Goal: Feedback & Contribution: Leave review/rating

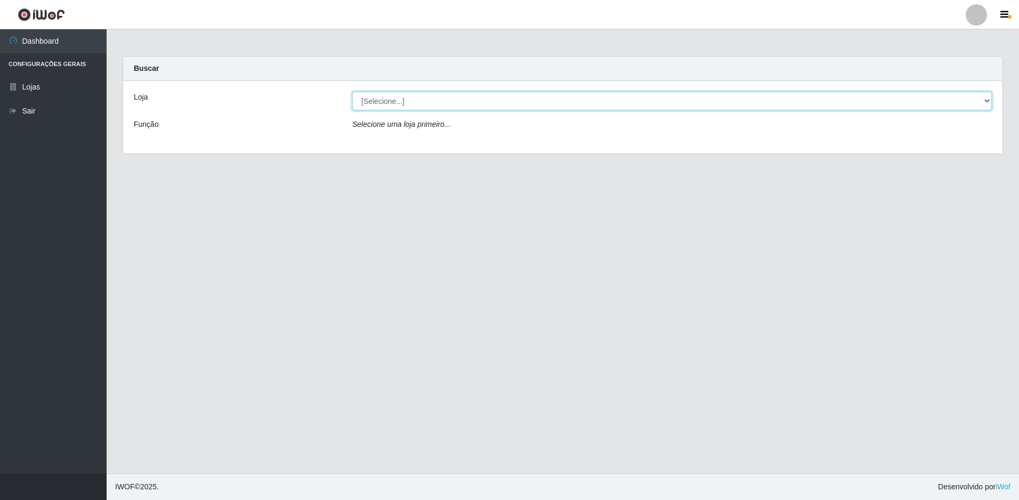
click at [442, 103] on select "[Selecione...] Extrabom - Loja 51 Gaivotas" at bounding box center [672, 101] width 640 height 19
select select "469"
click at [352, 92] on select "[Selecione...] Extrabom - Loja 51 Gaivotas" at bounding box center [672, 101] width 640 height 19
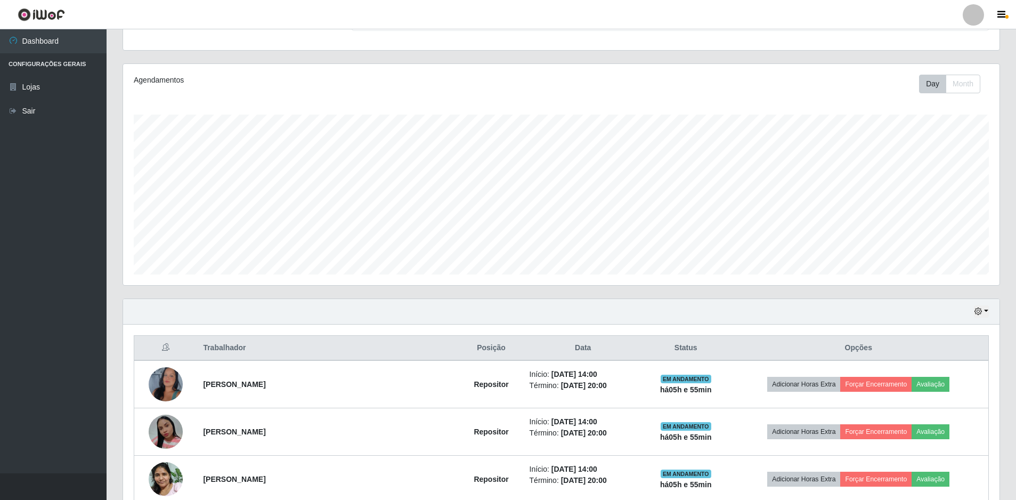
scroll to position [208, 0]
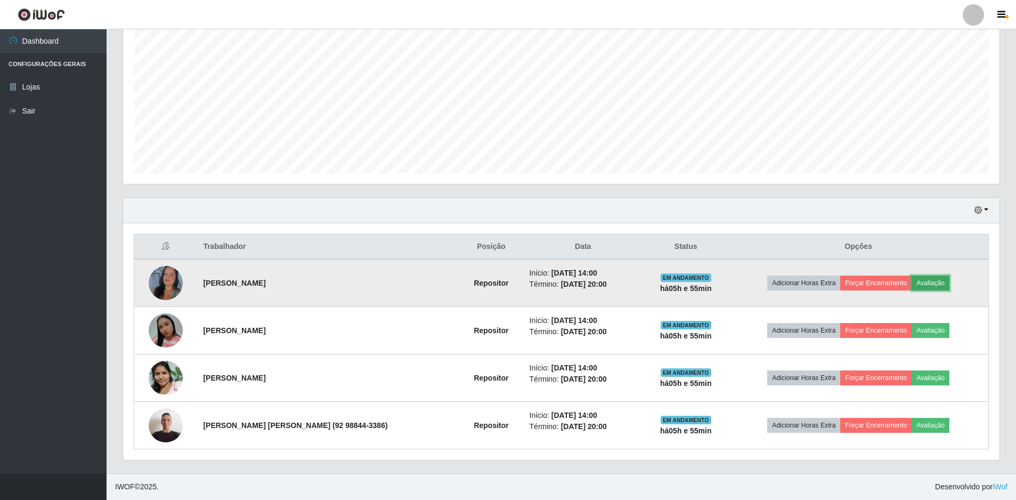
click at [928, 283] on button "Avaliação" at bounding box center [931, 283] width 38 height 15
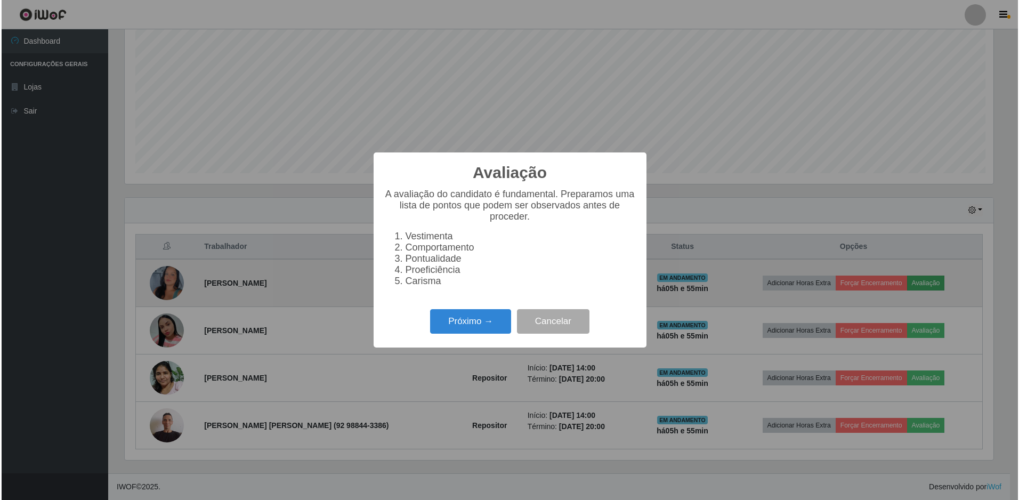
scroll to position [221, 871]
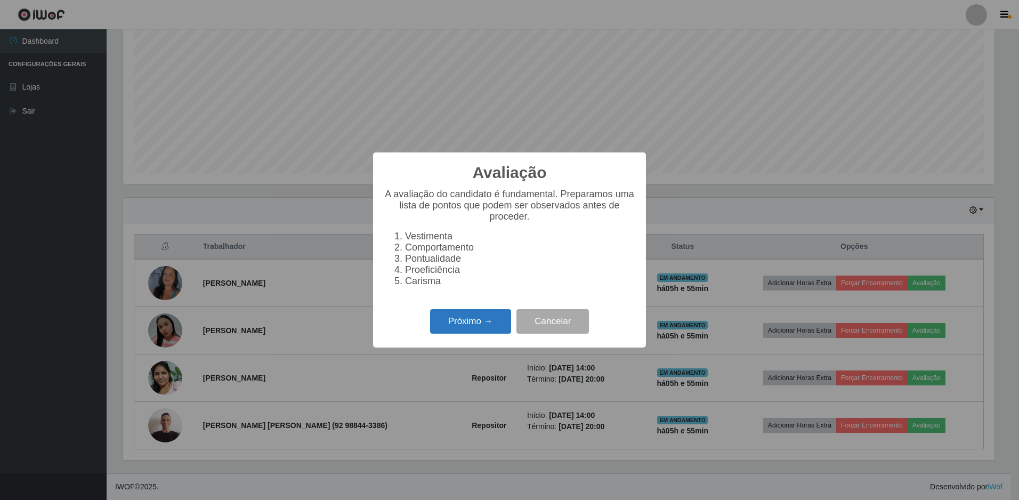
click at [497, 325] on button "Próximo →" at bounding box center [470, 321] width 81 height 25
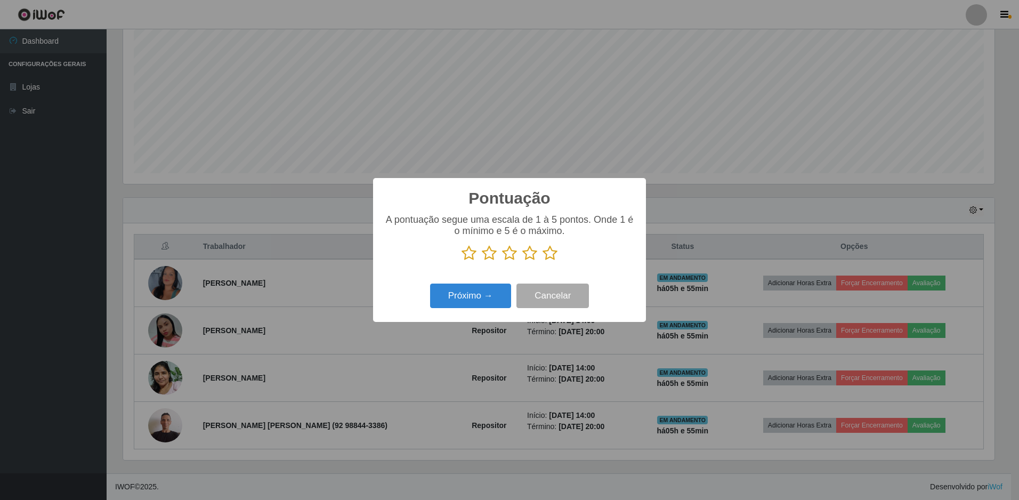
click at [527, 253] on icon at bounding box center [529, 253] width 15 height 16
click at [522, 261] on input "radio" at bounding box center [522, 261] width 0 height 0
click at [511, 252] on icon at bounding box center [509, 253] width 15 height 16
click at [502, 261] on input "radio" at bounding box center [502, 261] width 0 height 0
click at [504, 296] on button "Próximo →" at bounding box center [470, 296] width 81 height 25
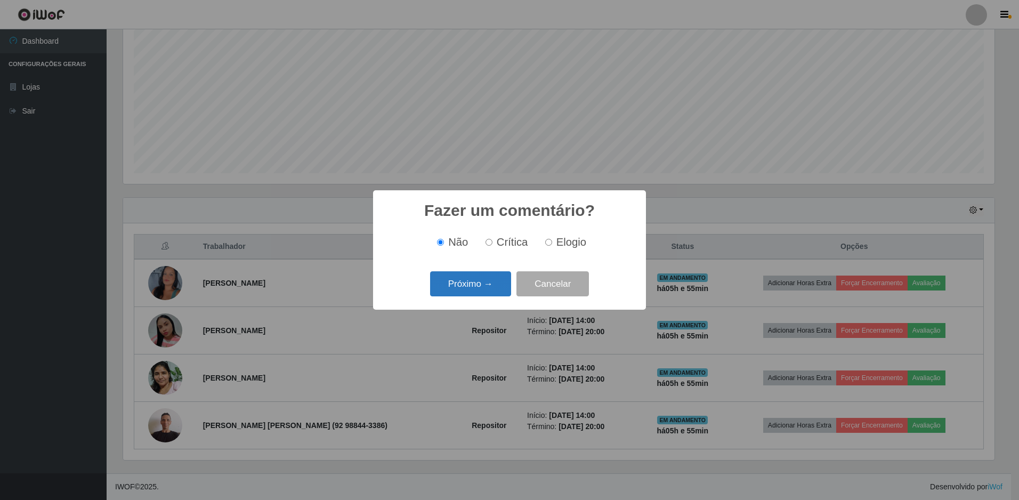
click at [502, 282] on button "Próximo →" at bounding box center [470, 283] width 81 height 25
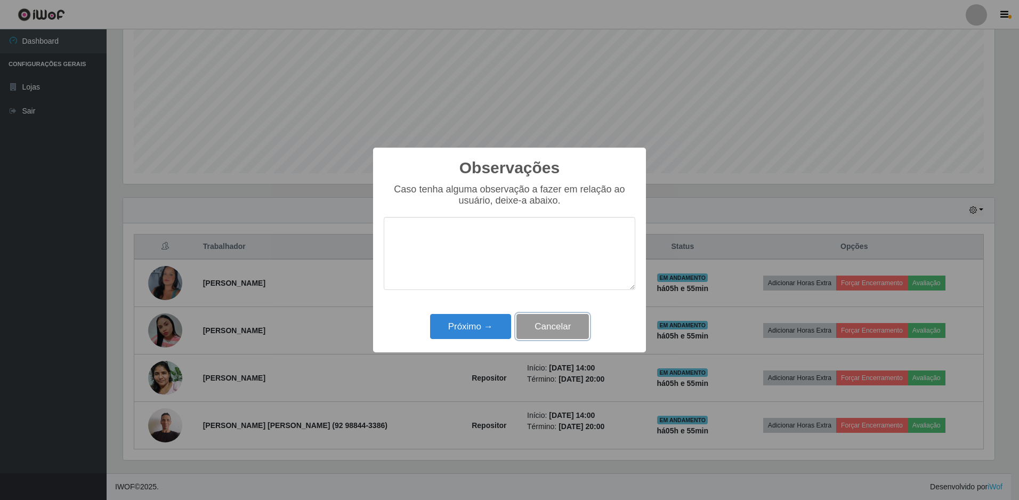
click at [554, 322] on button "Cancelar" at bounding box center [552, 326] width 72 height 25
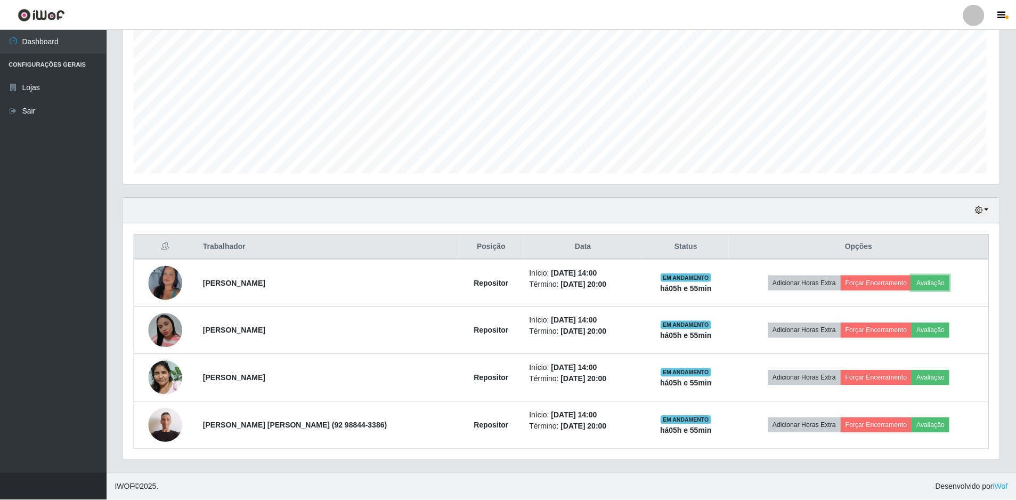
scroll to position [221, 877]
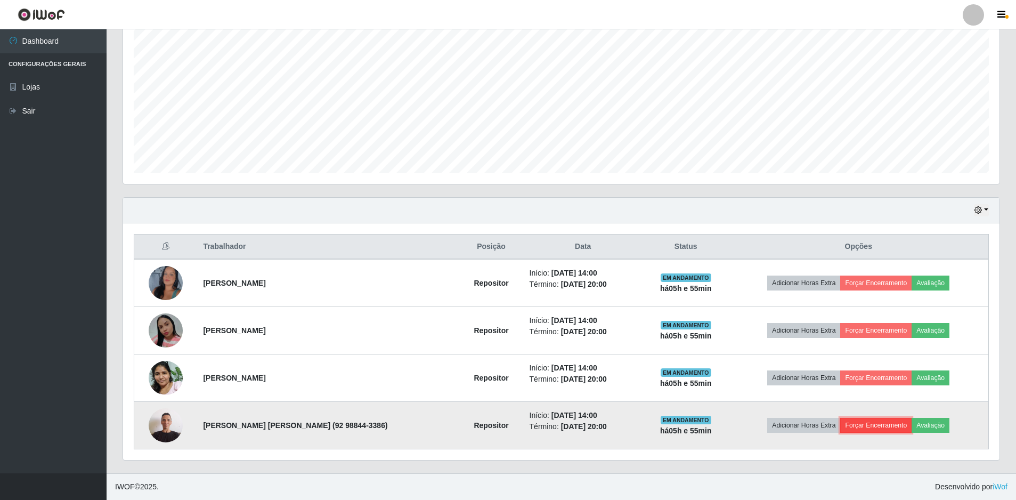
click at [872, 423] on button "Forçar Encerramento" at bounding box center [875, 425] width 71 height 15
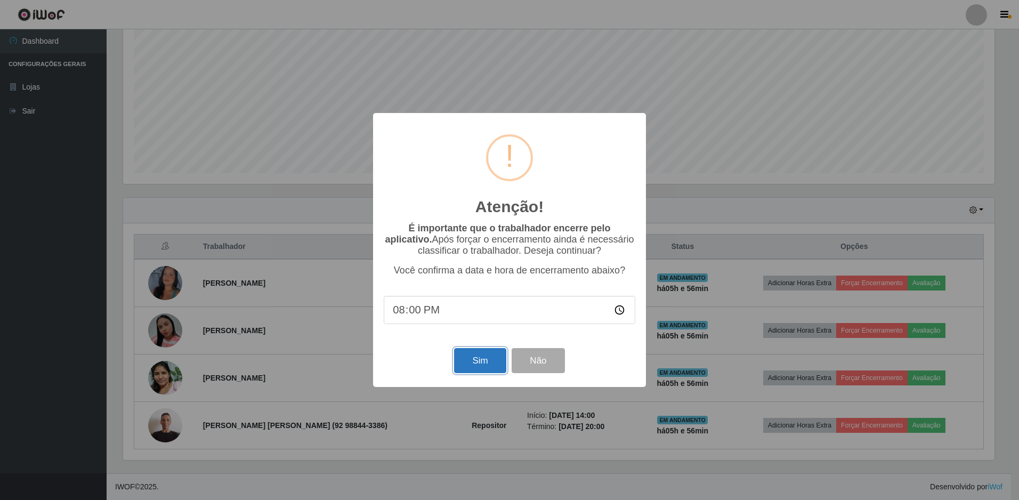
click at [491, 360] on button "Sim" at bounding box center [480, 360] width 52 height 25
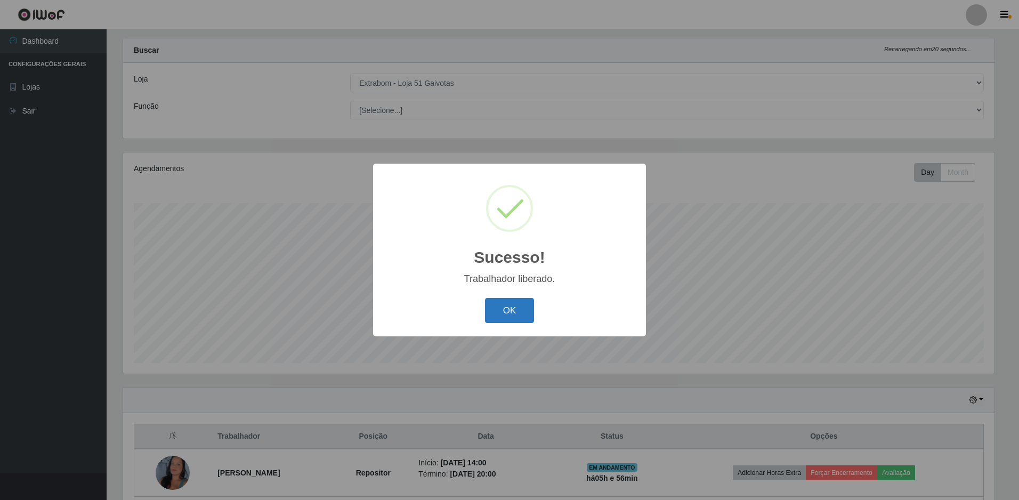
click at [524, 318] on button "OK" at bounding box center [510, 310] width 50 height 25
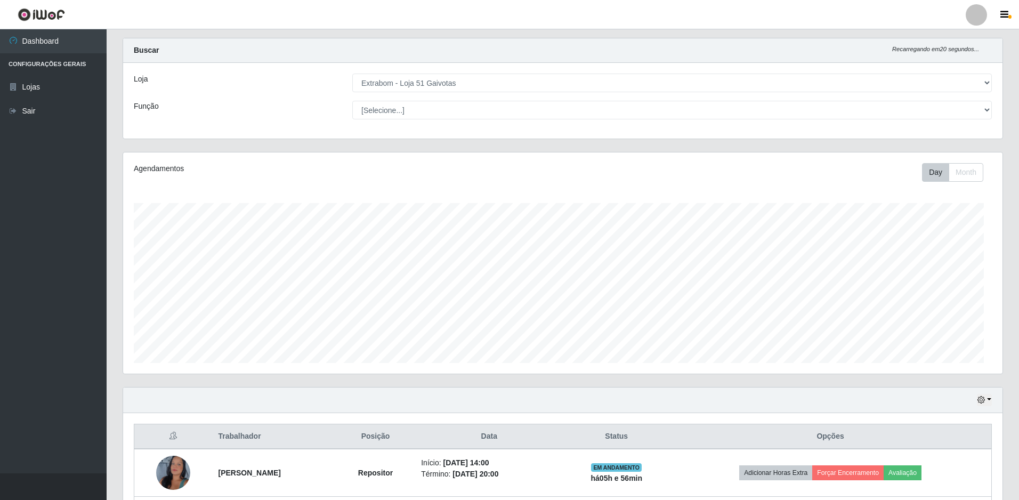
scroll to position [221, 877]
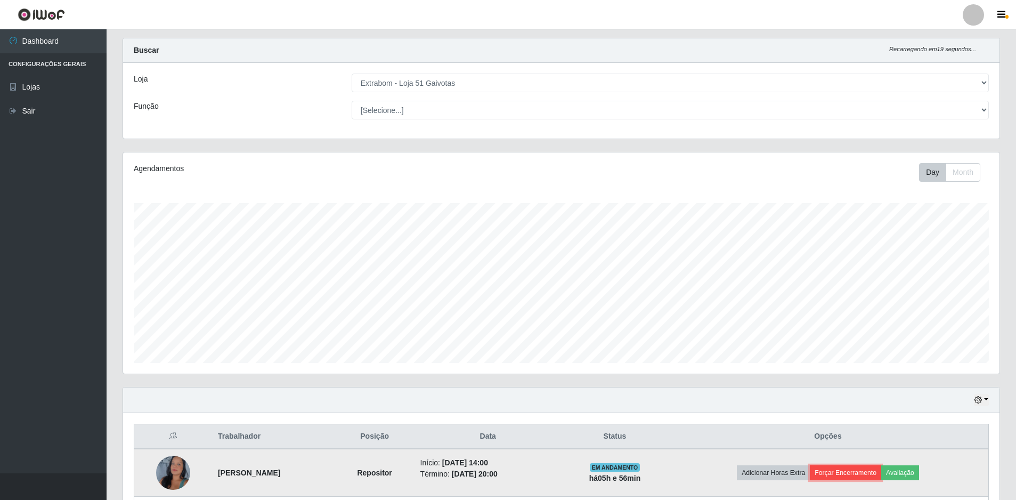
click at [859, 470] on button "Forçar Encerramento" at bounding box center [845, 472] width 71 height 15
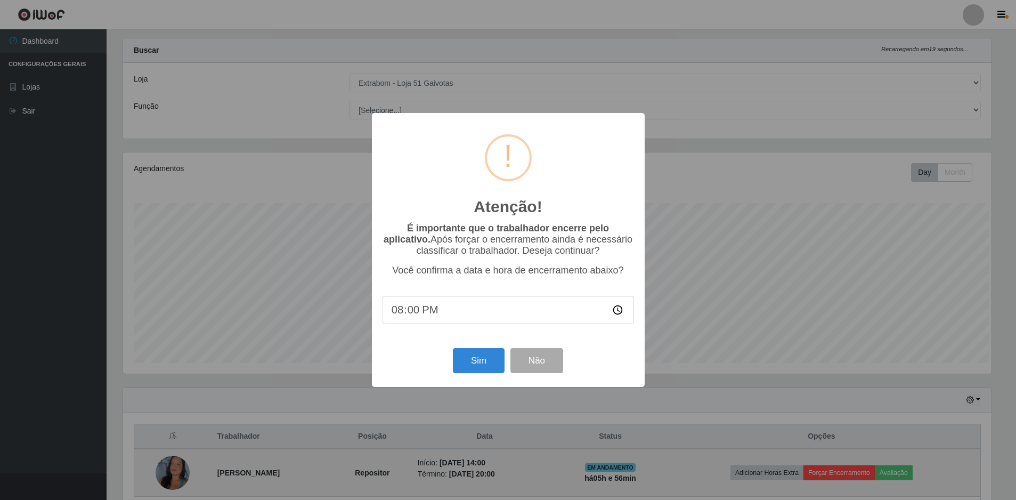
scroll to position [221, 871]
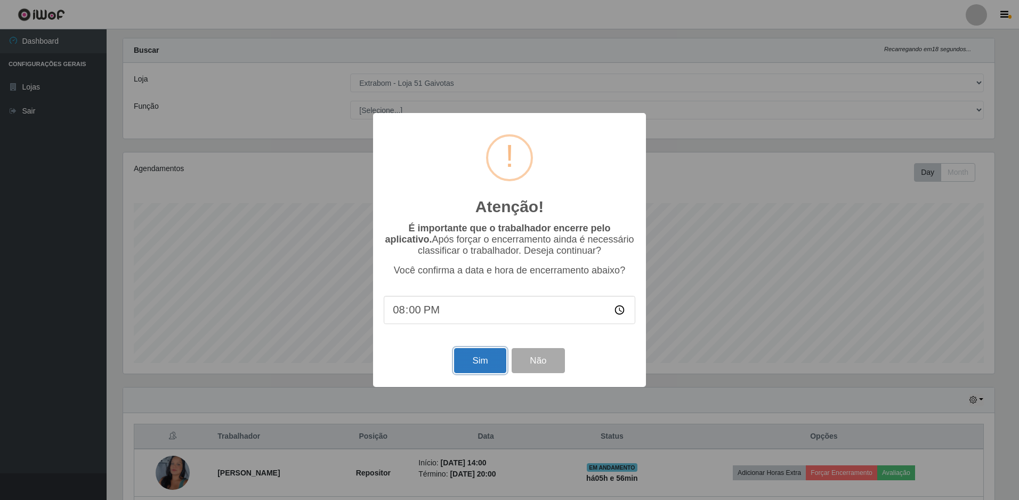
click at [484, 370] on button "Sim" at bounding box center [480, 360] width 52 height 25
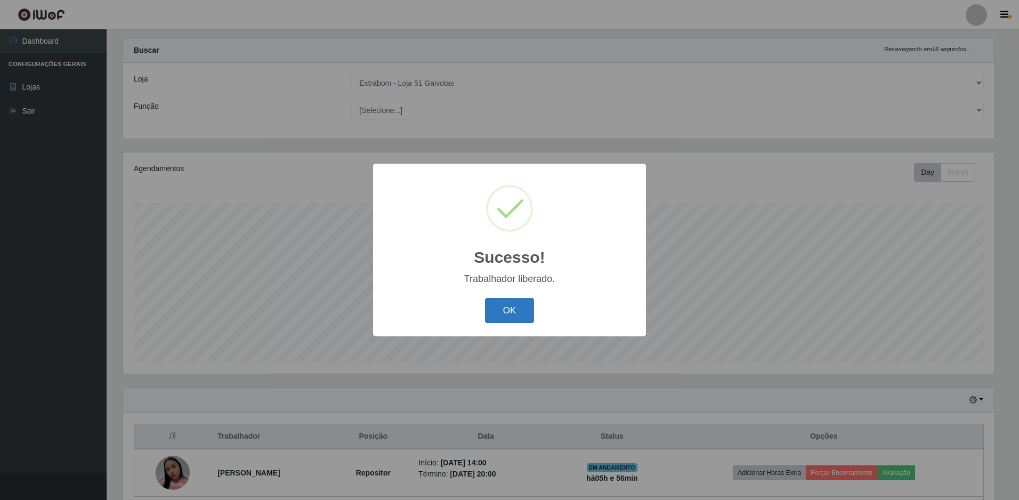
drag, startPoint x: 494, startPoint y: 309, endPoint x: 678, endPoint y: 352, distance: 189.4
click at [494, 309] on button "OK" at bounding box center [510, 310] width 50 height 25
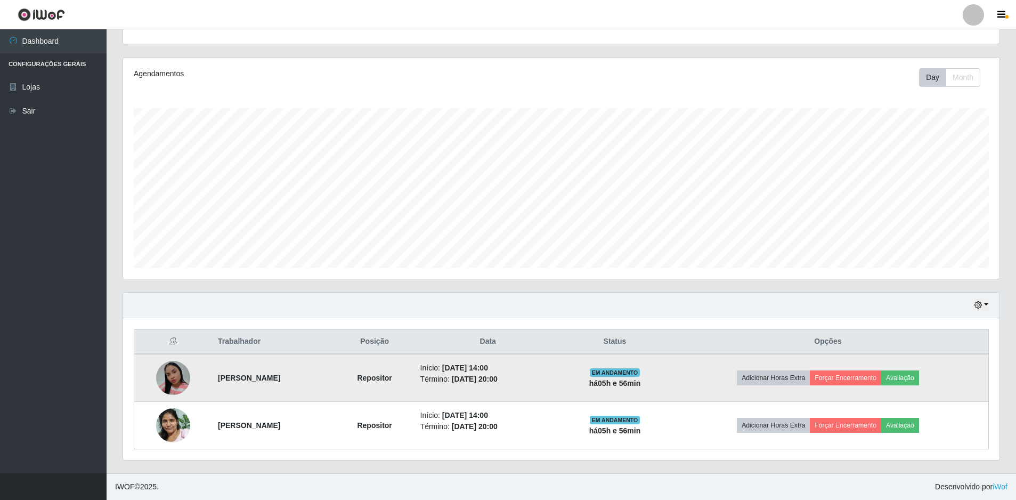
scroll to position [221, 877]
click at [873, 379] on button "Forçar Encerramento" at bounding box center [845, 377] width 71 height 15
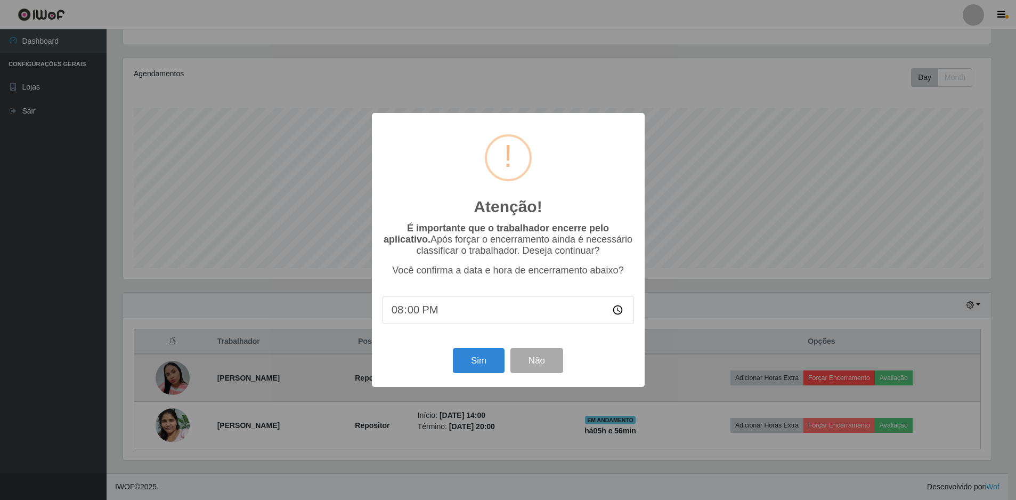
scroll to position [221, 871]
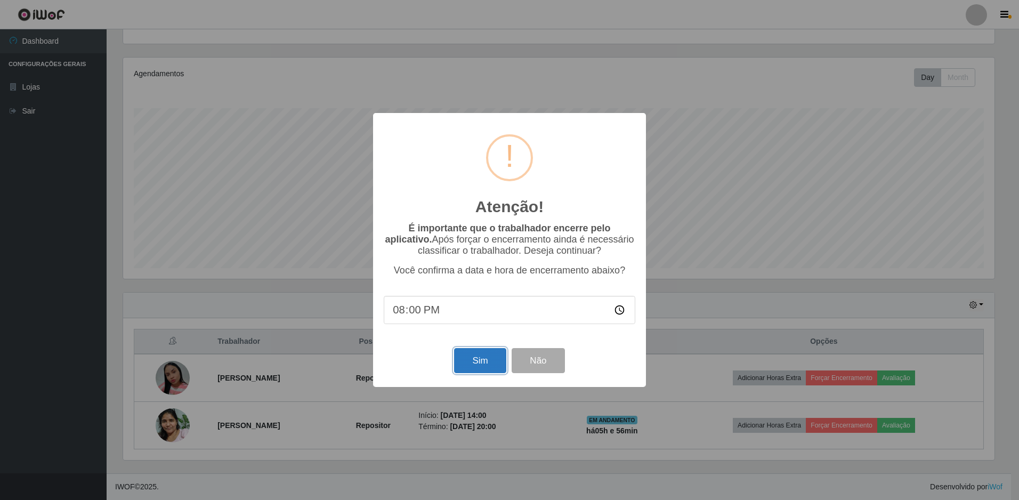
click at [466, 355] on button "Sim" at bounding box center [480, 360] width 52 height 25
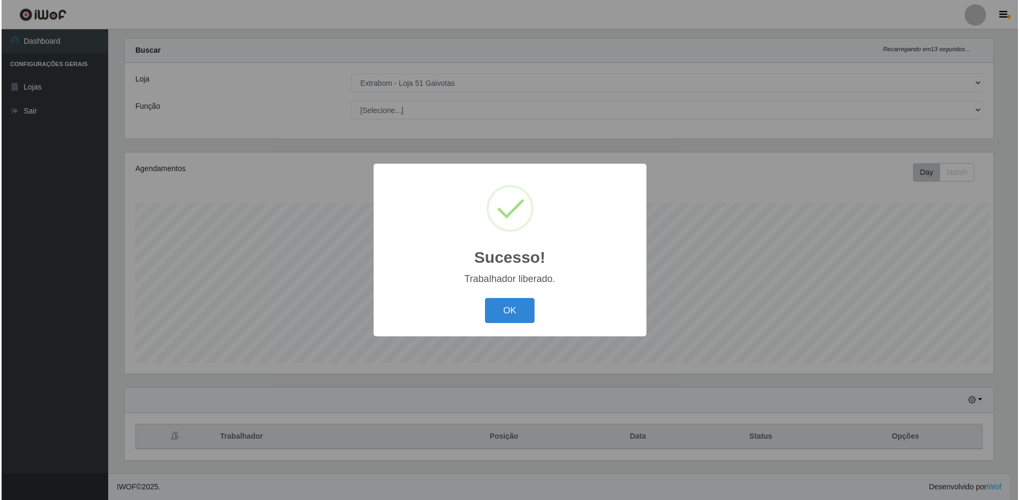
scroll to position [0, 0]
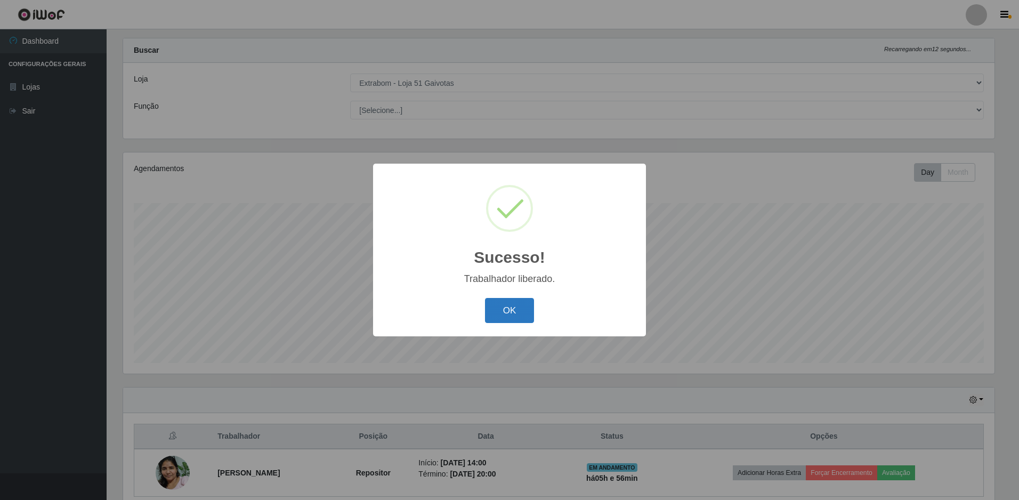
click at [526, 311] on button "OK" at bounding box center [510, 310] width 50 height 25
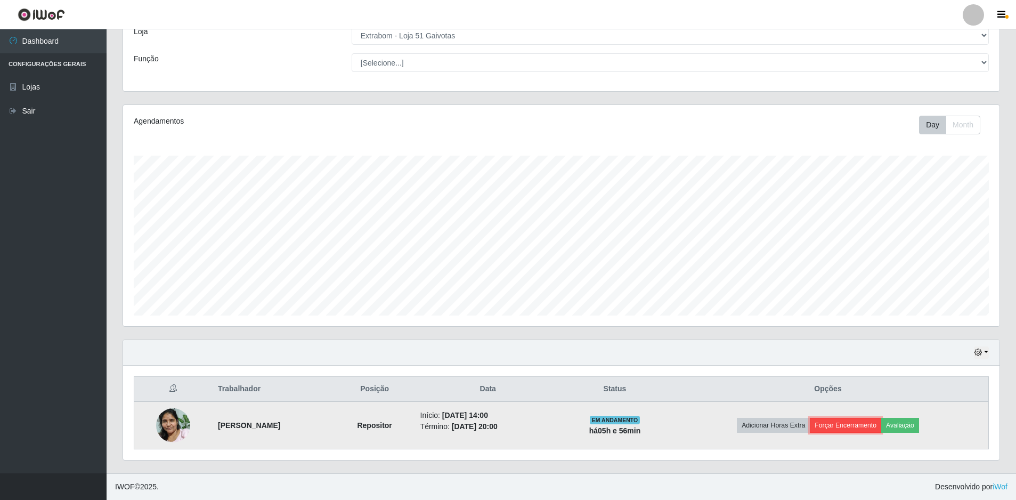
click at [832, 428] on button "Forçar Encerramento" at bounding box center [845, 425] width 71 height 15
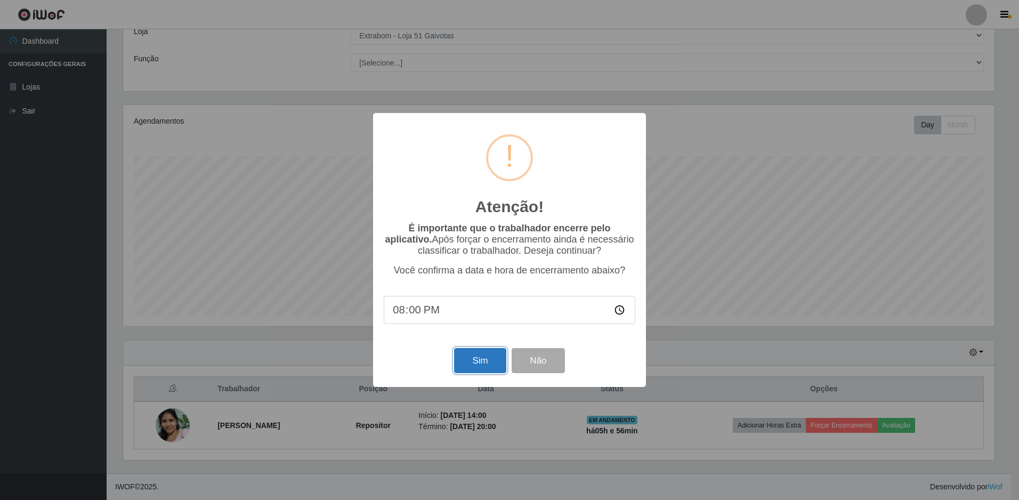
click at [488, 363] on button "Sim" at bounding box center [480, 360] width 52 height 25
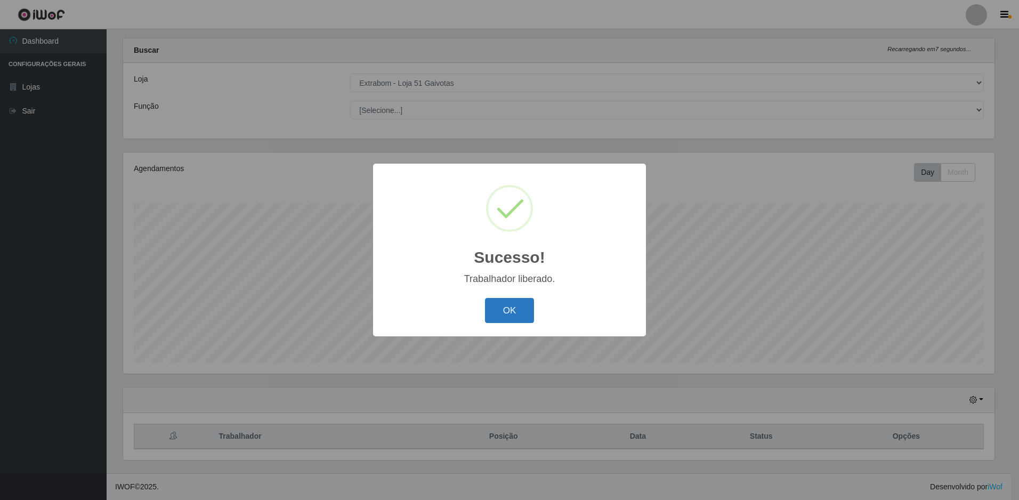
click at [515, 305] on button "OK" at bounding box center [510, 310] width 50 height 25
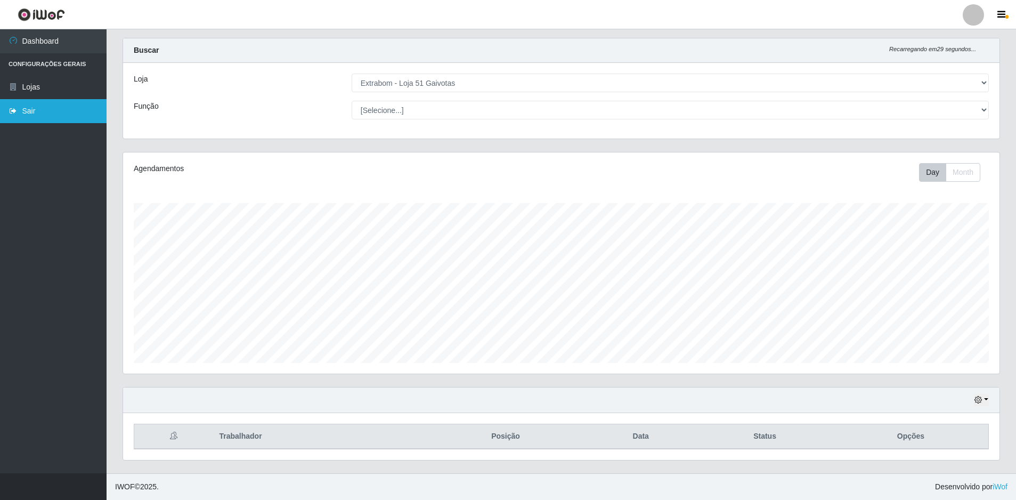
click at [43, 112] on link "Sair" at bounding box center [53, 111] width 107 height 24
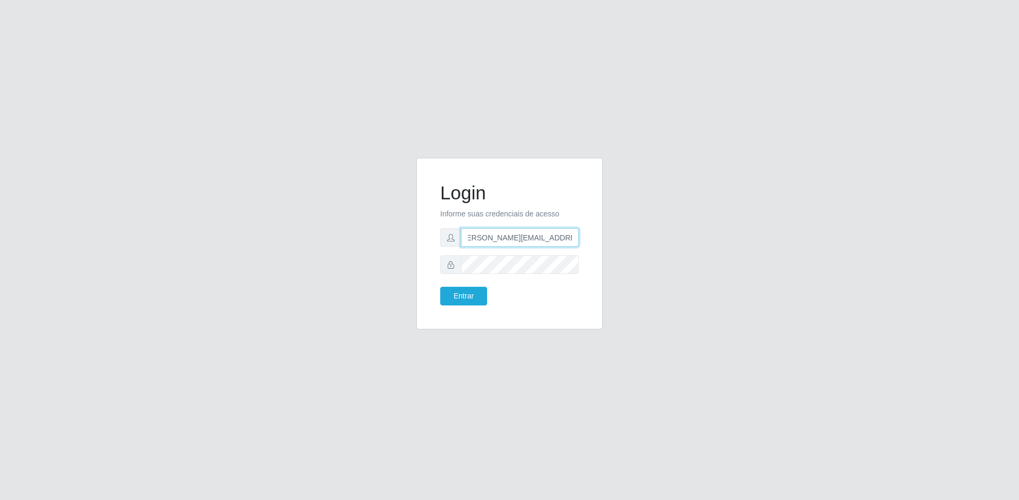
drag, startPoint x: 466, startPoint y: 238, endPoint x: 582, endPoint y: 211, distance: 118.8
click at [582, 211] on div "Login Informe suas credenciais de acesso [PERSON_NAME][EMAIL_ADDRESS][PERSON_NA…" at bounding box center [510, 243] width 160 height 145
click at [445, 282] on form "Login Informe suas credenciais de acesso [PERSON_NAME][EMAIL_ADDRESS][PERSON_NA…" at bounding box center [509, 244] width 139 height 124
drag, startPoint x: 518, startPoint y: 240, endPoint x: 463, endPoint y: 250, distance: 55.8
click at [438, 259] on div "Login Informe suas credenciais de acesso [PERSON_NAME][EMAIL_ADDRESS][PERSON_NA…" at bounding box center [510, 243] width 160 height 145
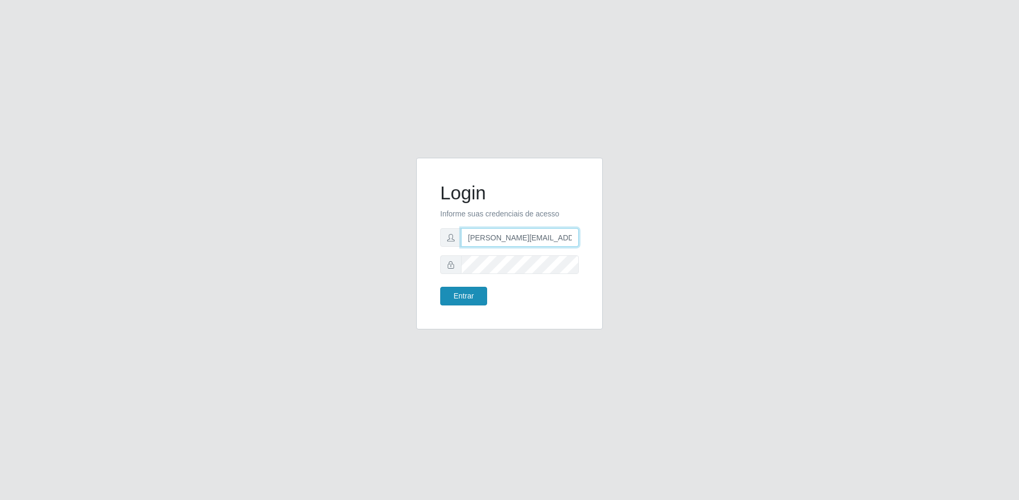
type input "[PERSON_NAME][EMAIL_ADDRESS][DOMAIN_NAME]"
click at [460, 297] on button "Entrar" at bounding box center [463, 296] width 47 height 19
